Goal: Task Accomplishment & Management: Use online tool/utility

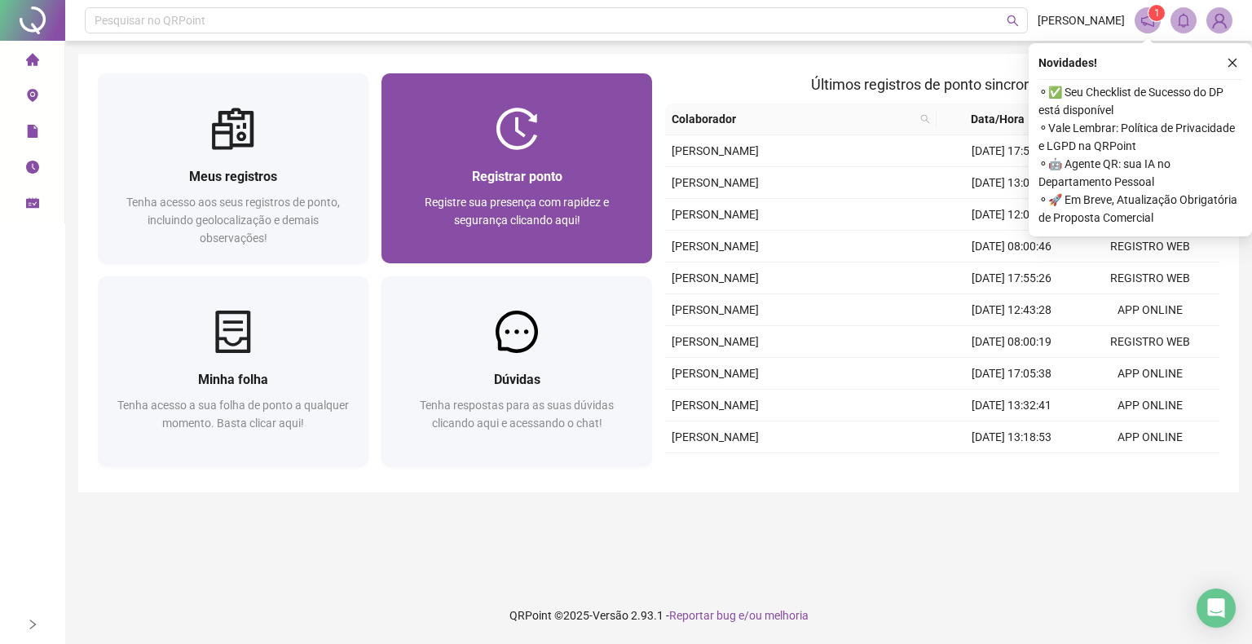
click at [505, 170] on span "Registrar ponto" at bounding box center [517, 176] width 90 height 15
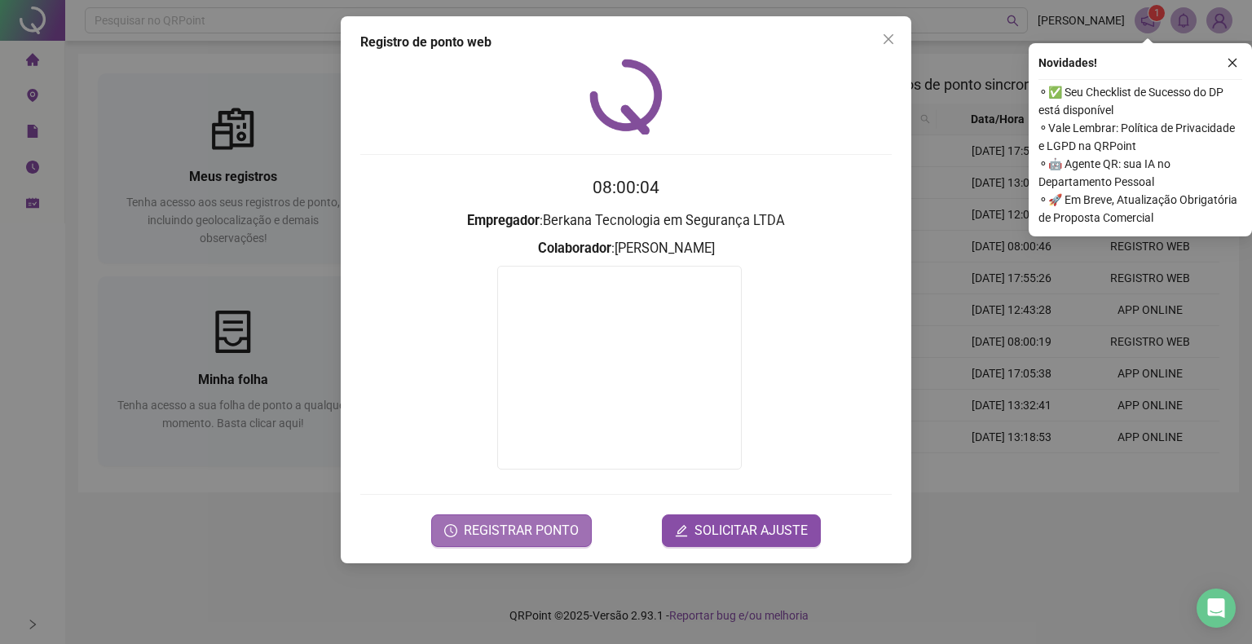
click at [542, 530] on span "REGISTRAR PONTO" at bounding box center [521, 531] width 115 height 20
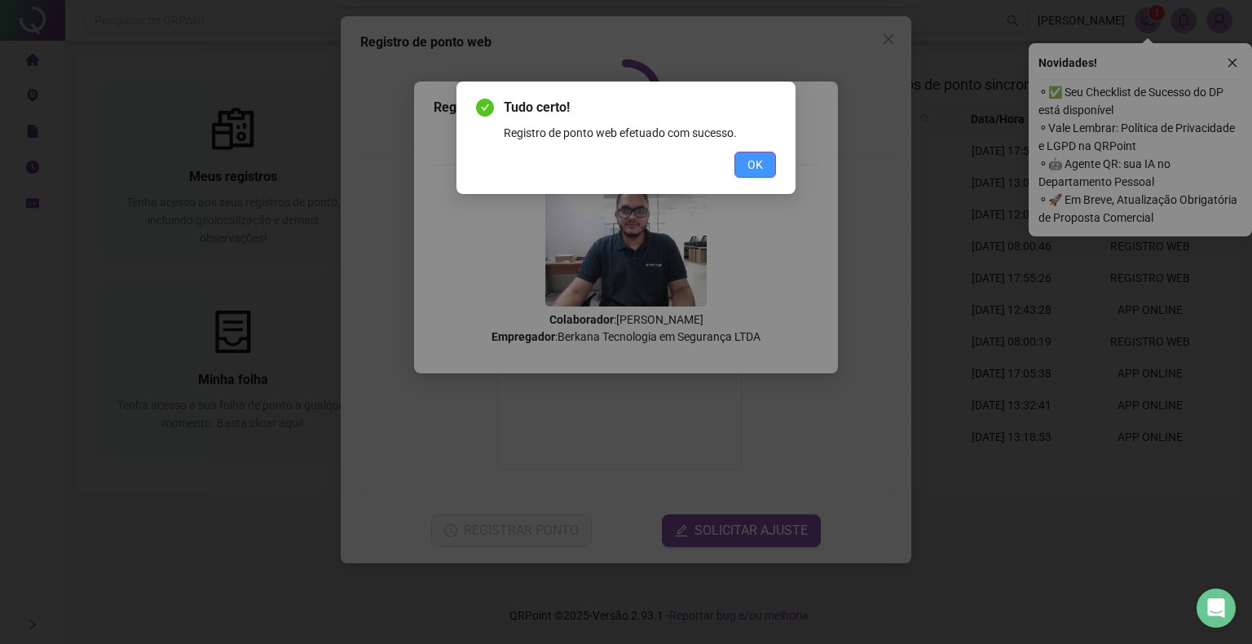
click at [744, 174] on button "OK" at bounding box center [756, 165] width 42 height 26
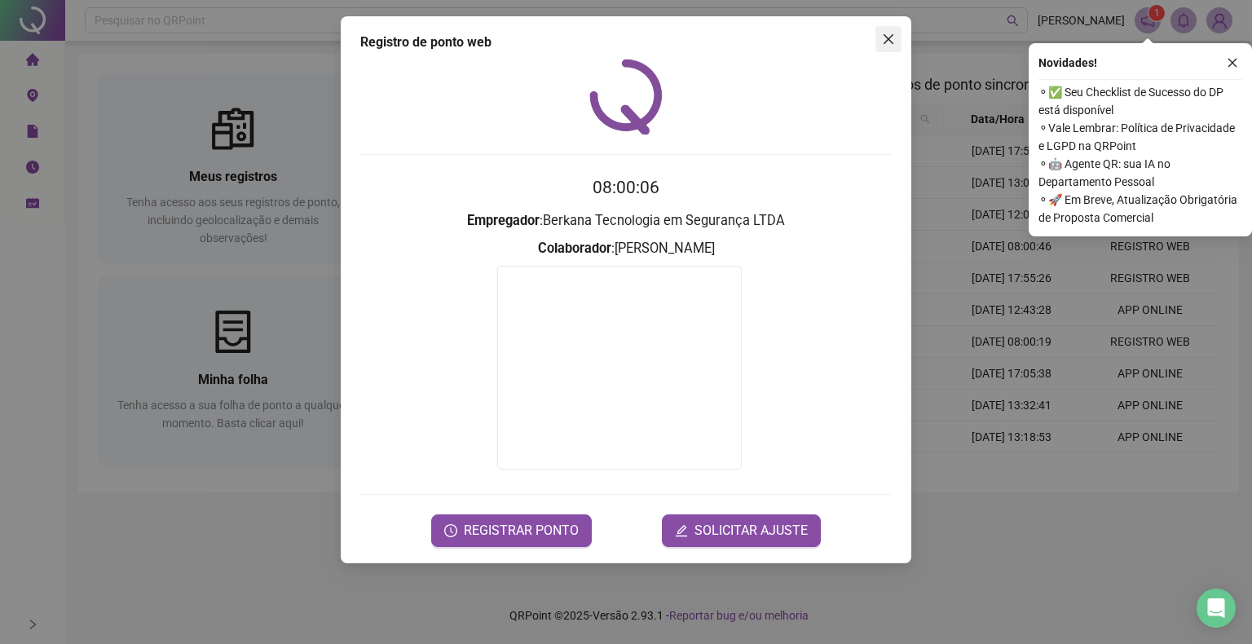
click at [890, 45] on icon "close" at bounding box center [888, 39] width 13 height 13
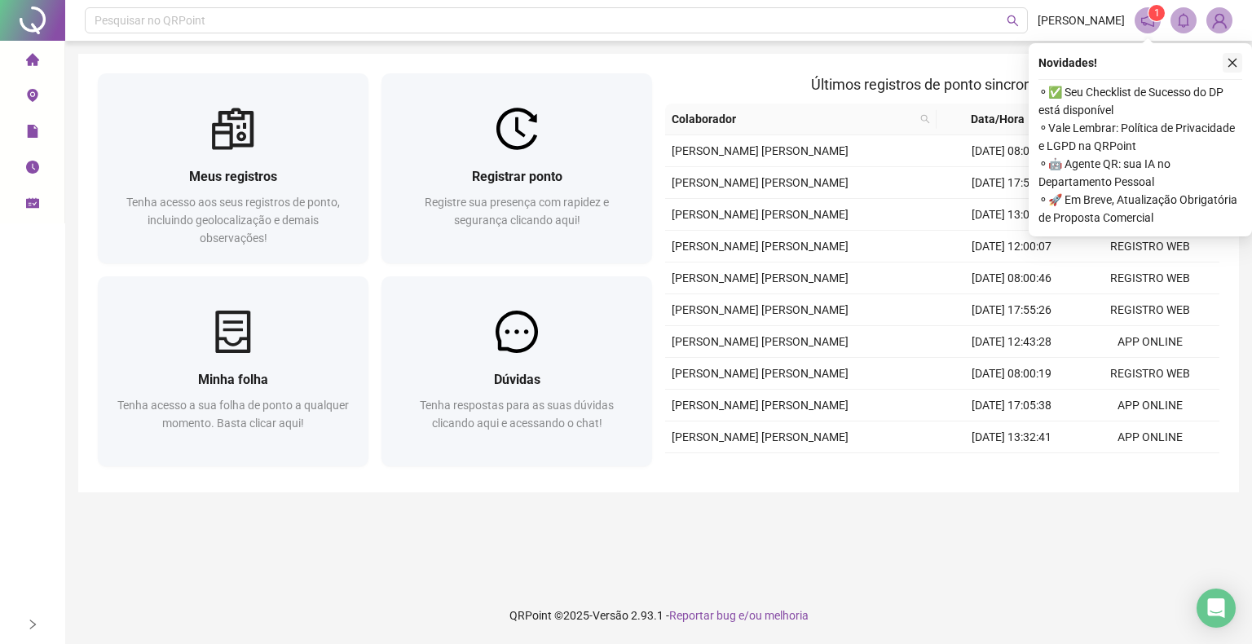
click at [1233, 62] on icon "close" at bounding box center [1233, 63] width 9 height 9
